Goal: Task Accomplishment & Management: Use online tool/utility

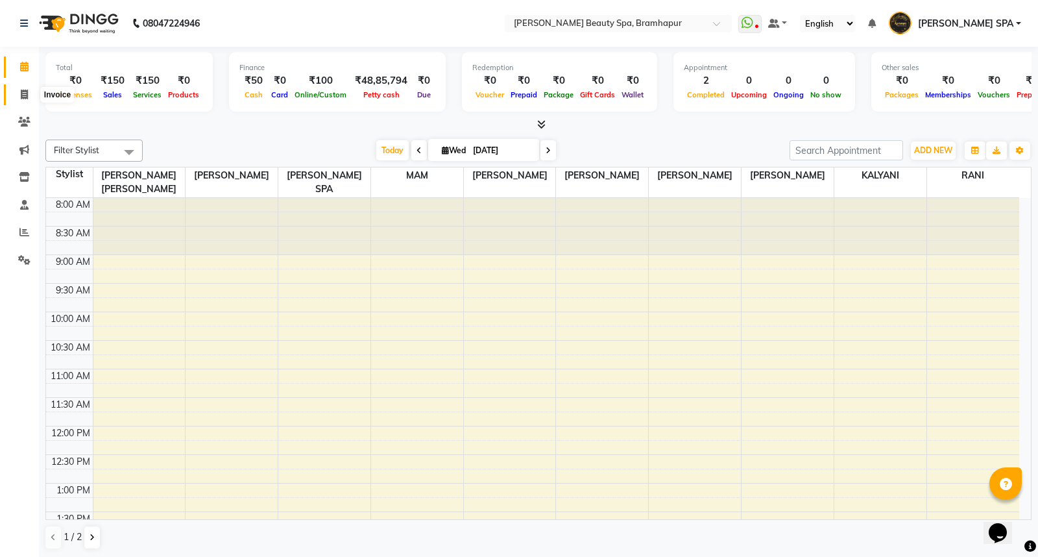
click at [21, 93] on icon at bounding box center [24, 95] width 7 height 10
select select "3622"
select select "service"
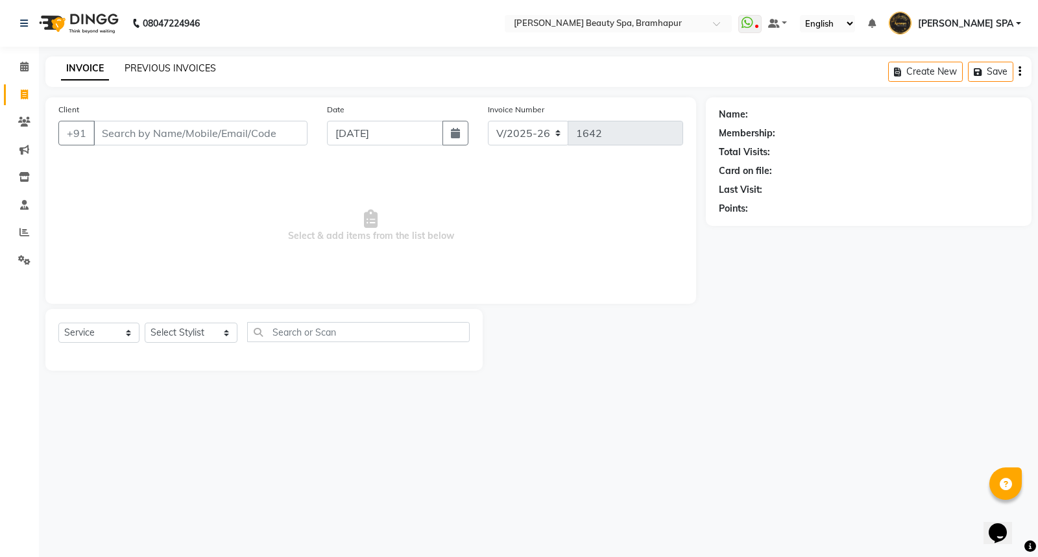
click at [147, 65] on link "PREVIOUS INVOICES" at bounding box center [170, 68] width 91 height 12
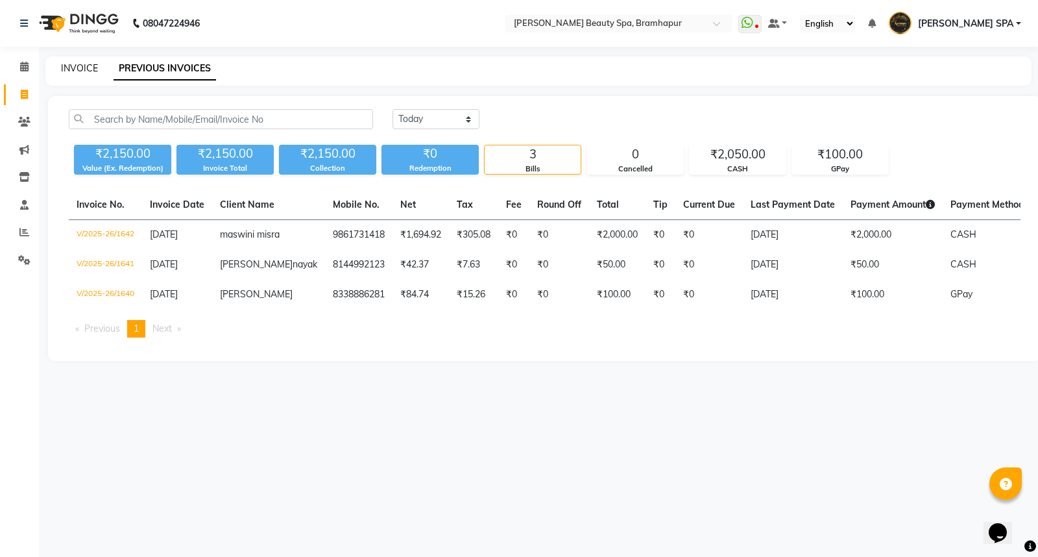
click at [83, 69] on link "INVOICE" at bounding box center [79, 68] width 37 height 12
select select "service"
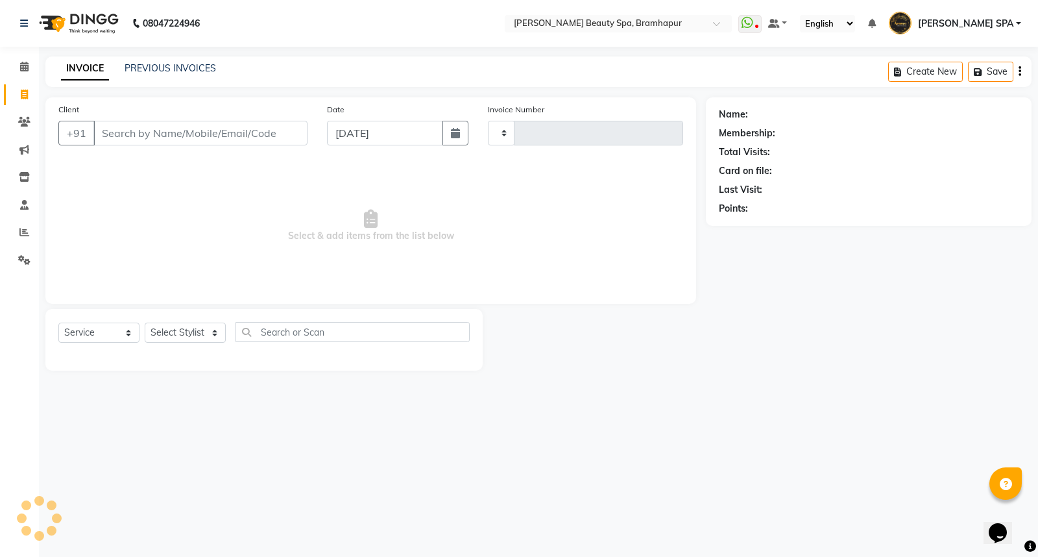
type input "1643"
select select "3622"
click at [143, 67] on link "PREVIOUS INVOICES" at bounding box center [170, 68] width 91 height 12
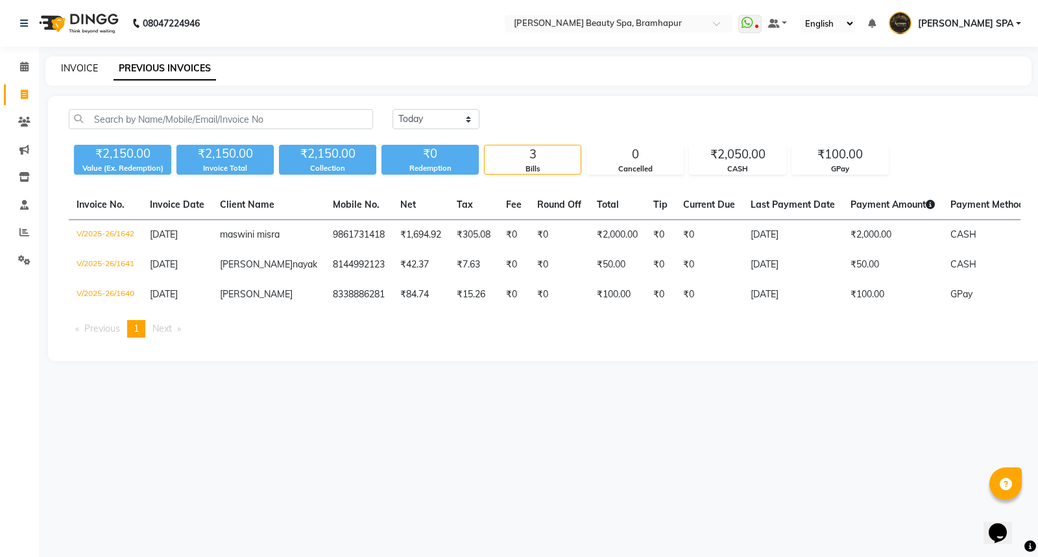
click at [78, 63] on link "INVOICE" at bounding box center [79, 68] width 37 height 12
select select "service"
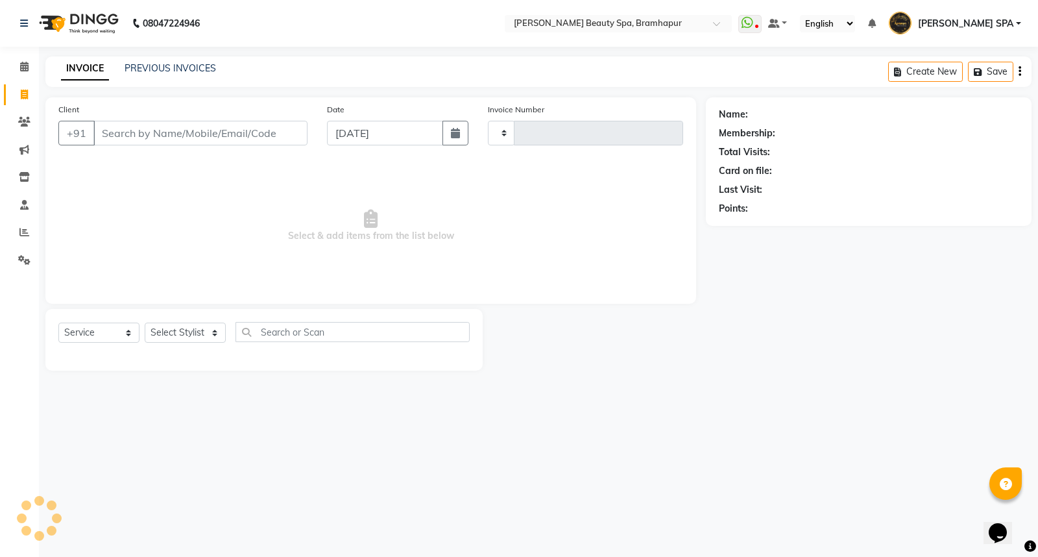
type input "1643"
select select "3622"
click at [178, 73] on link "PREVIOUS INVOICES" at bounding box center [170, 68] width 91 height 12
